Goal: Task Accomplishment & Management: Manage account settings

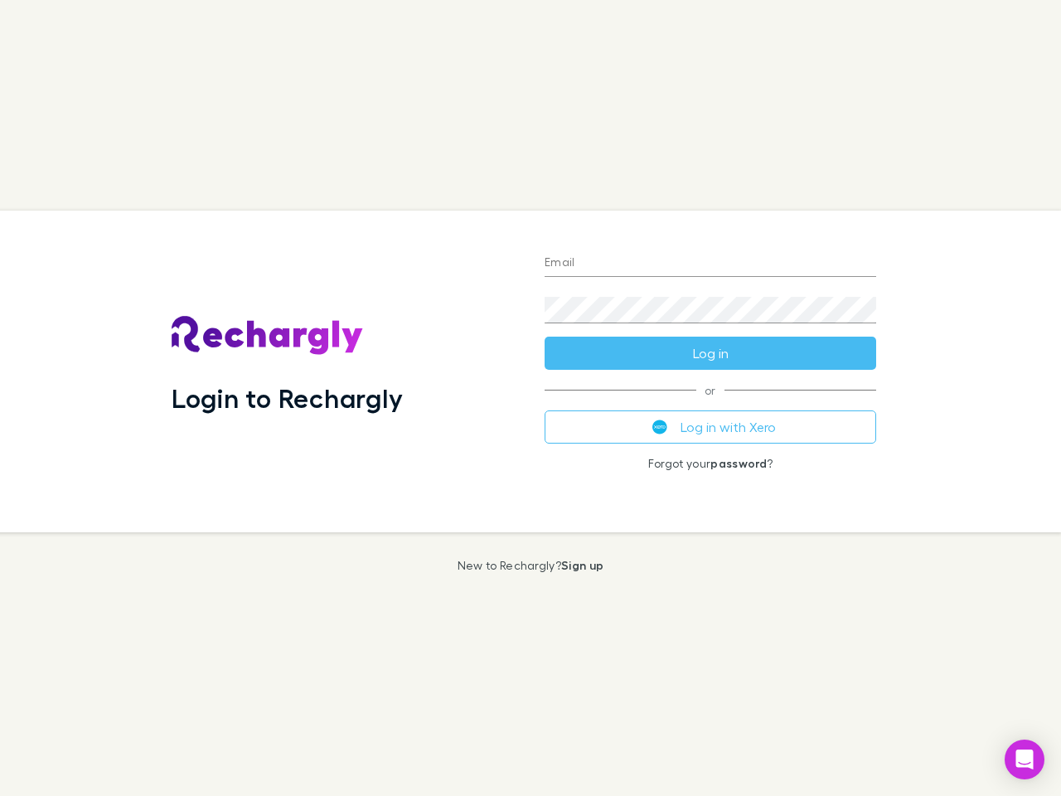
click at [531, 398] on div "Login to Rechargly" at bounding box center [344, 372] width 373 height 322
click at [710, 264] on input "Email" at bounding box center [711, 263] width 332 height 27
click at [710, 353] on button "Log in" at bounding box center [711, 353] width 332 height 33
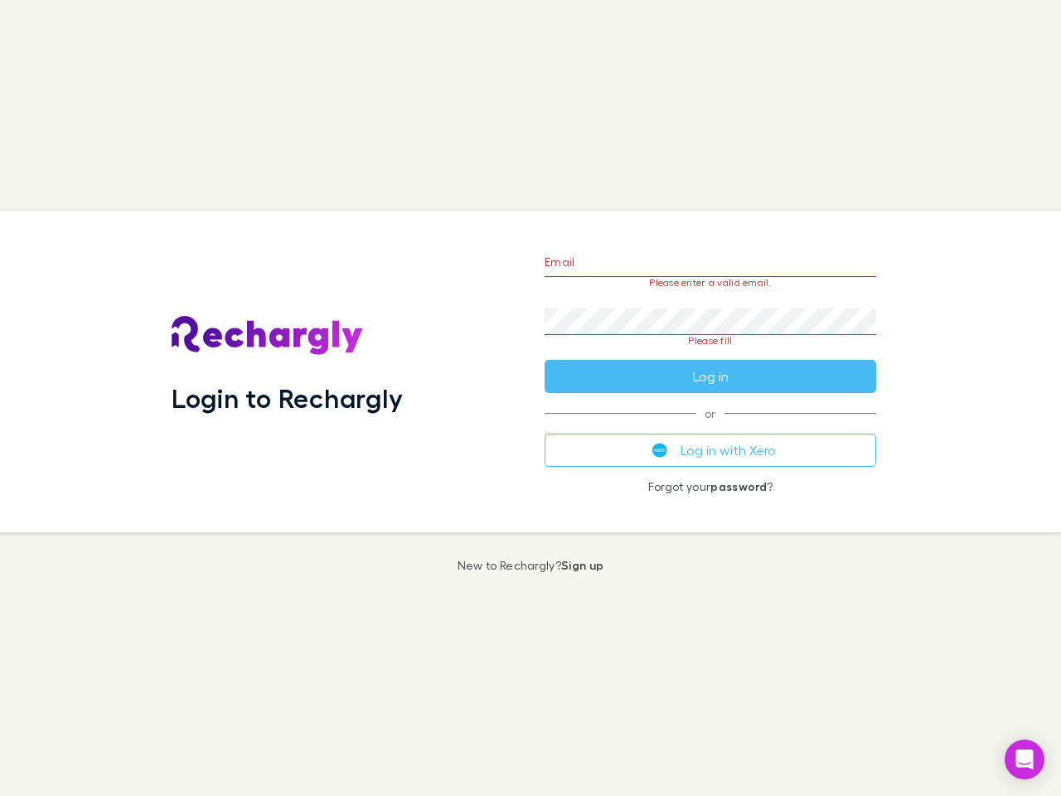
click at [710, 427] on div "Email Please enter a valid email. Password Please fill Log in or Log in with Xe…" at bounding box center [710, 372] width 358 height 322
click at [1025, 759] on icon "Open Intercom Messenger" at bounding box center [1024, 759] width 17 height 20
